Goal: Information Seeking & Learning: Learn about a topic

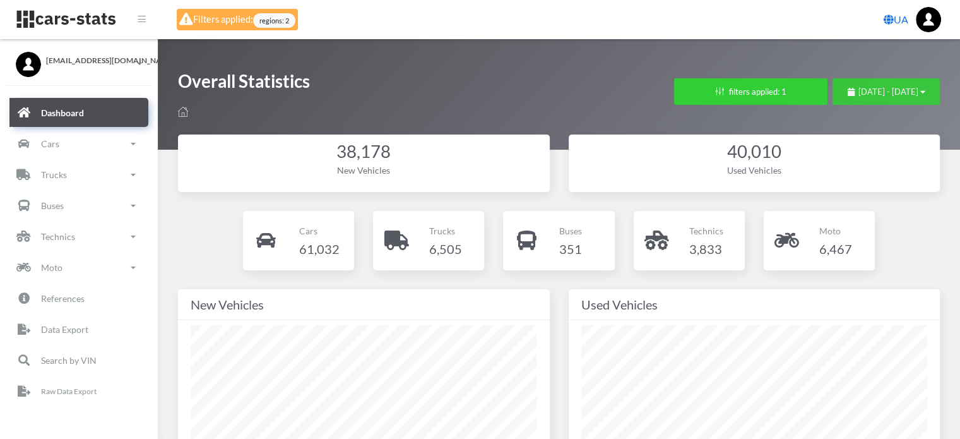
click at [848, 97] on div "[DATE] - [DATE]" at bounding box center [887, 92] width 78 height 13
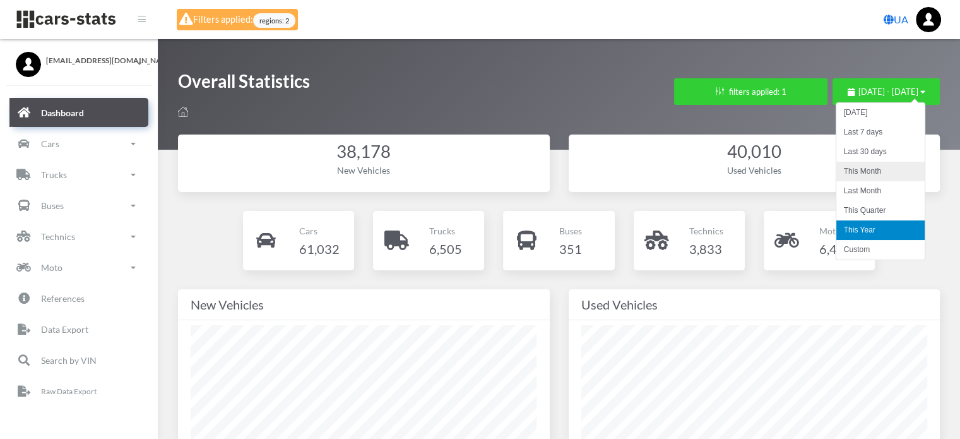
click at [849, 179] on li "This Month" at bounding box center [881, 172] width 88 height 20
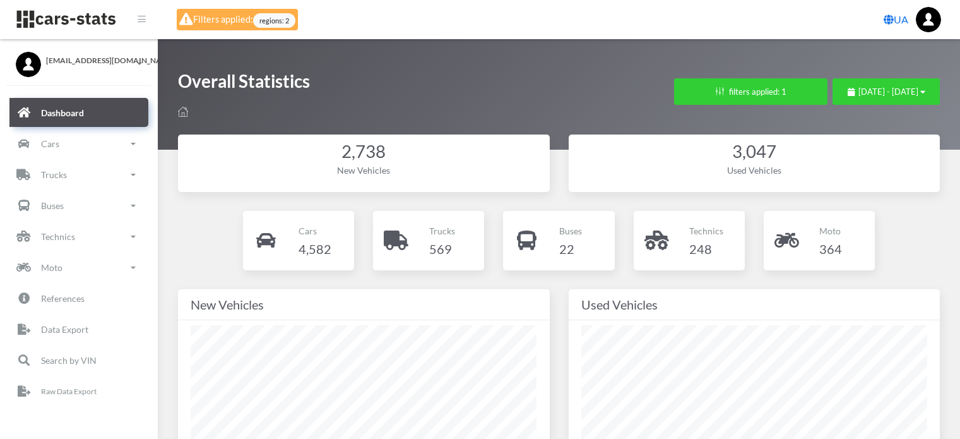
select select "UA-32"
select select
click at [674, 90] on button "filters applied: 1" at bounding box center [750, 91] width 153 height 27
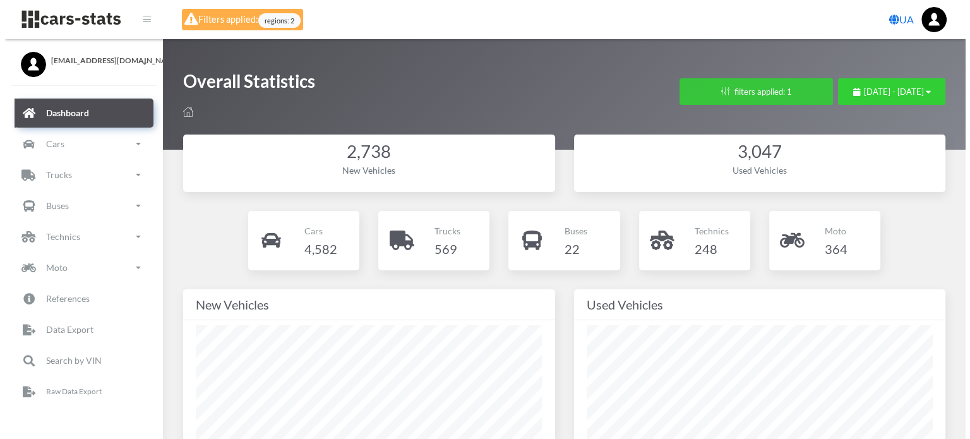
scroll to position [189, 346]
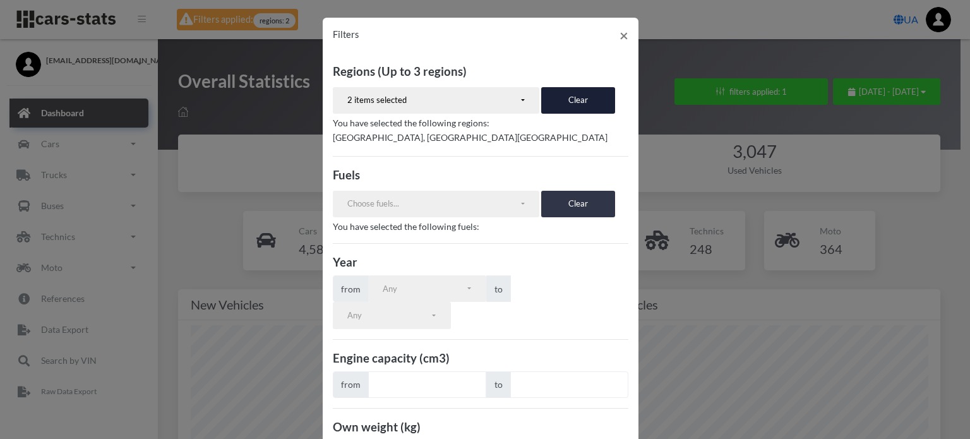
drag, startPoint x: 572, startPoint y: 204, endPoint x: 576, endPoint y: 196, distance: 8.5
click at [573, 204] on button "Clear" at bounding box center [578, 204] width 74 height 27
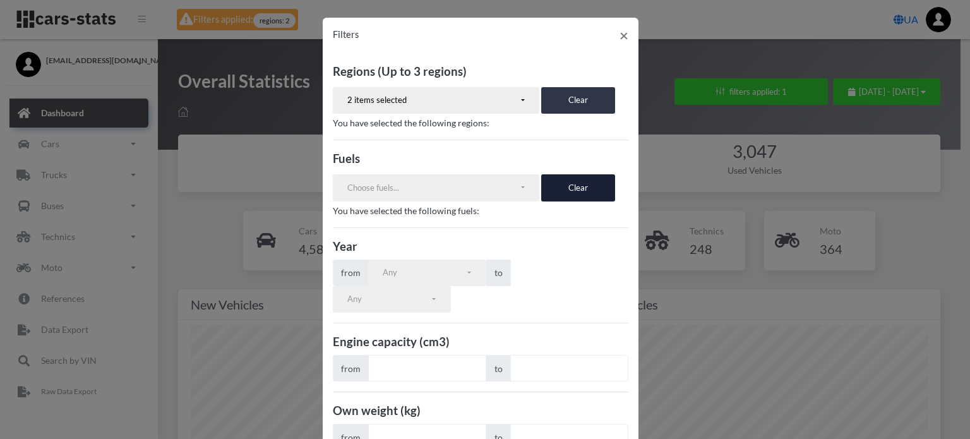
click at [568, 104] on button "Clear" at bounding box center [578, 100] width 74 height 27
select select
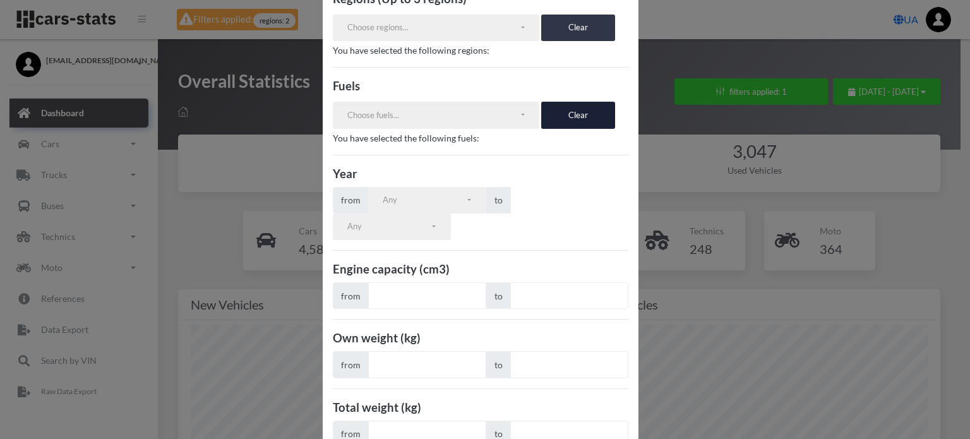
scroll to position [126, 0]
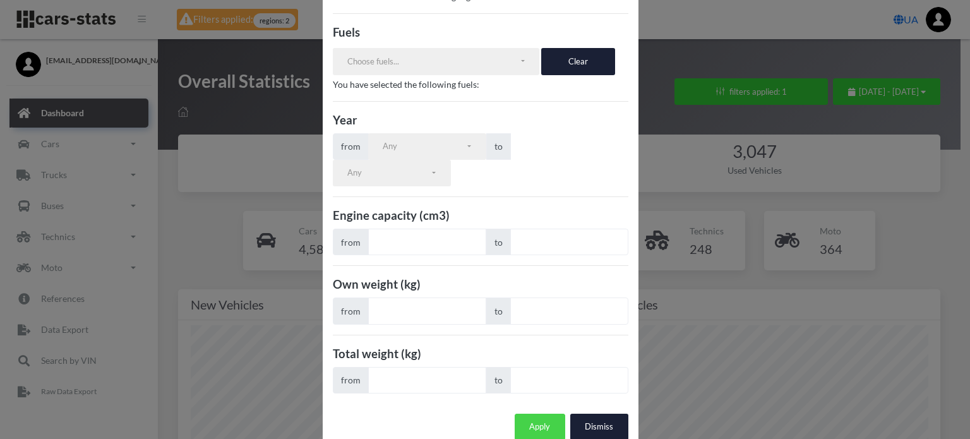
click at [531, 414] on button "Apply" at bounding box center [540, 427] width 51 height 27
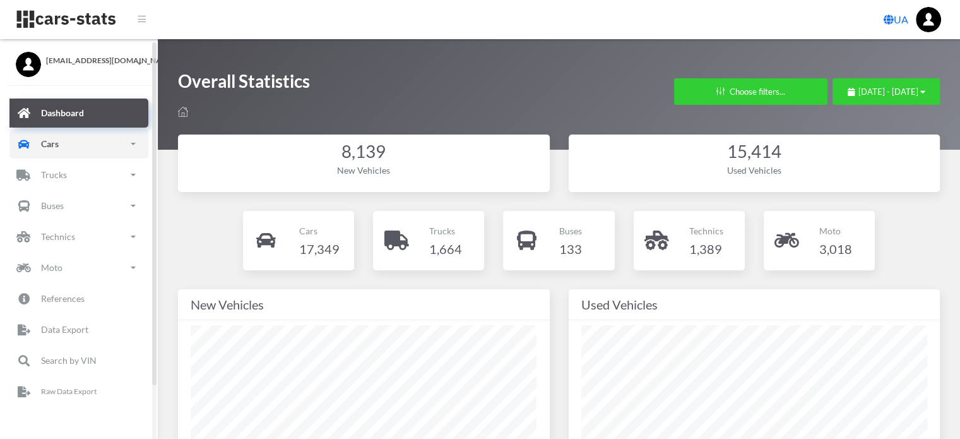
click at [109, 146] on link "Cars" at bounding box center [78, 143] width 139 height 29
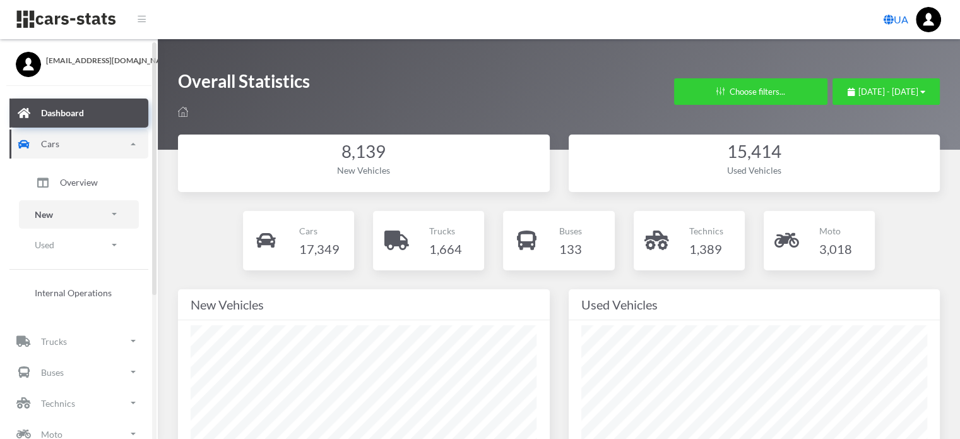
click at [81, 216] on link "New" at bounding box center [79, 214] width 120 height 28
click at [71, 249] on span "Brands" at bounding box center [74, 249] width 28 height 13
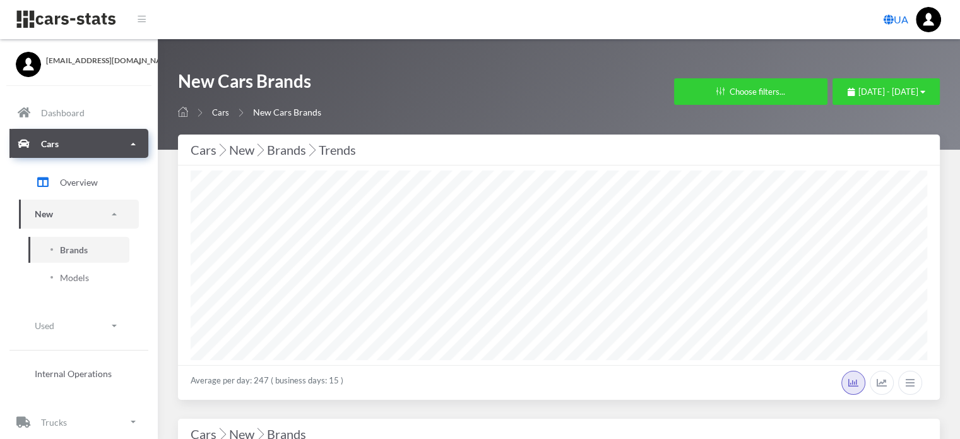
scroll to position [9, 9]
select select "25"
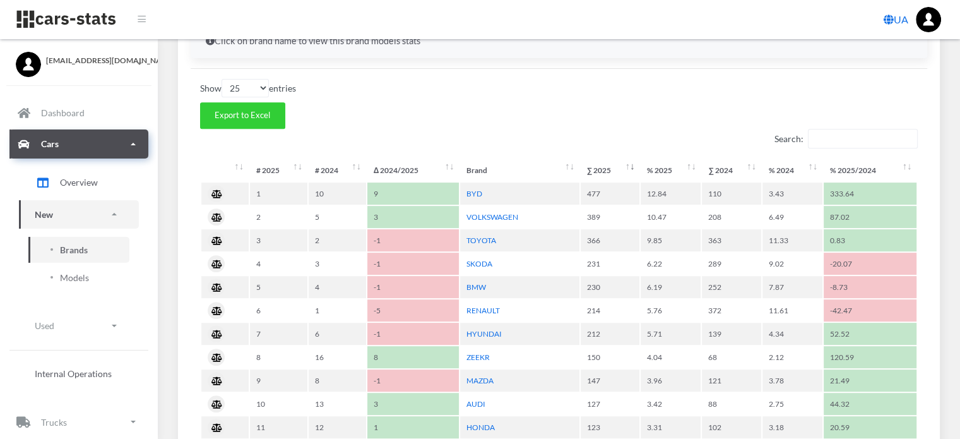
scroll to position [568, 0]
